Goal: Information Seeking & Learning: Learn about a topic

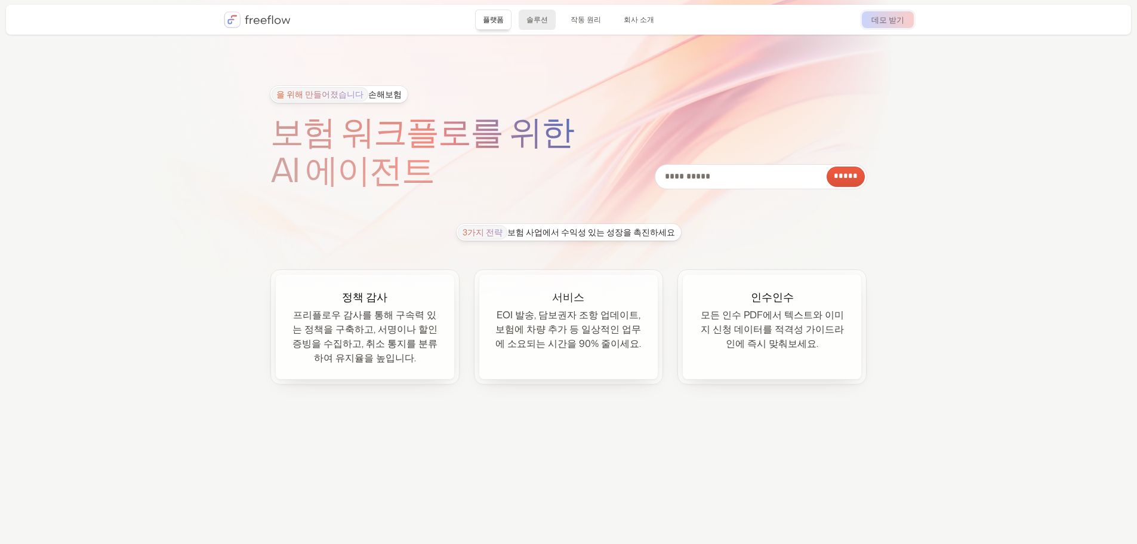
click at [549, 15] on link "솔루션" at bounding box center [537, 20] width 37 height 20
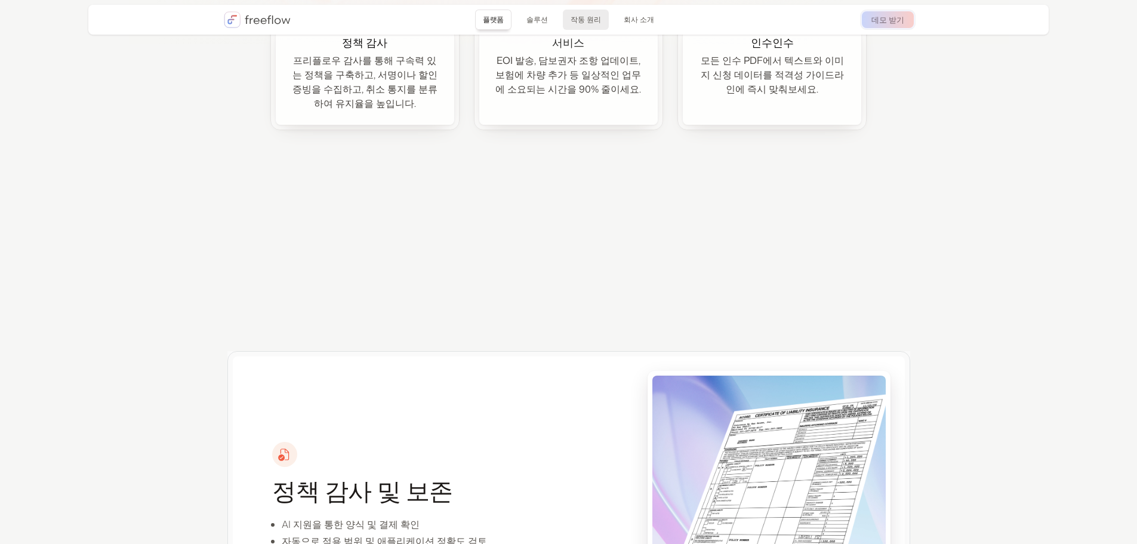
click at [582, 21] on font "작동 원리" at bounding box center [586, 19] width 30 height 10
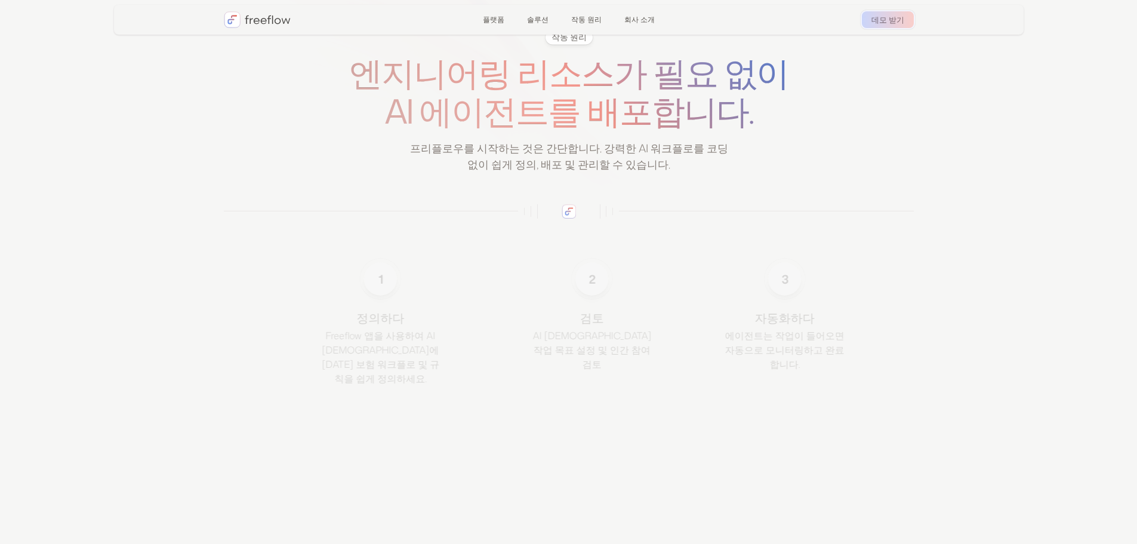
scroll to position [1797, 0]
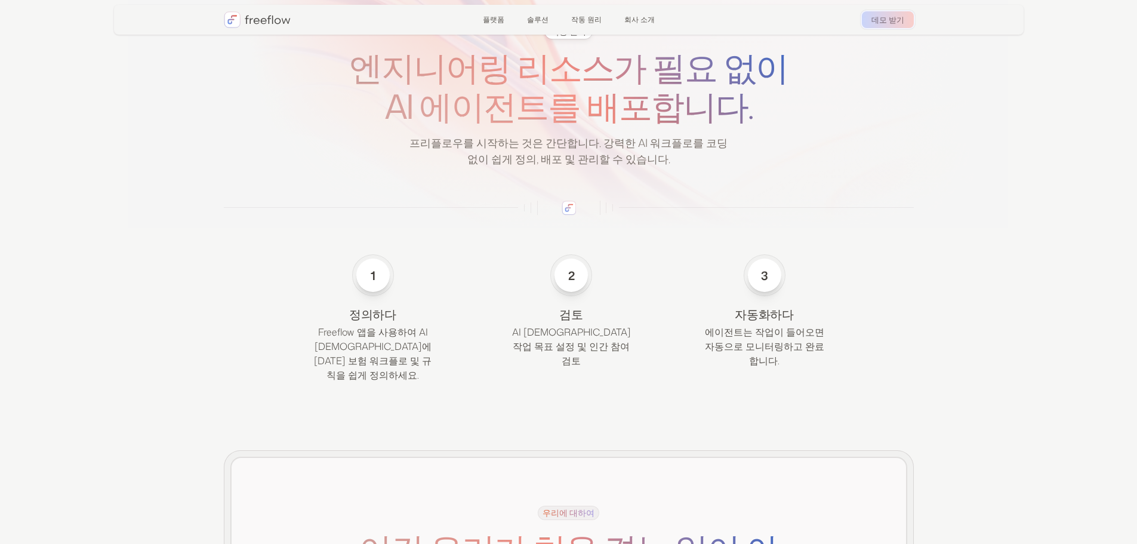
scroll to position [438, 0]
